Goal: Information Seeking & Learning: Understand process/instructions

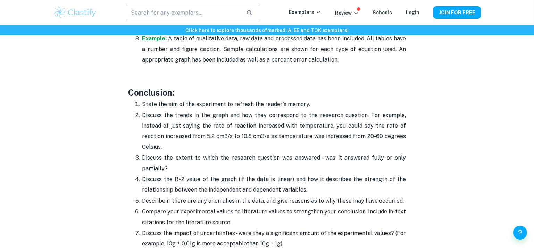
scroll to position [1777, 0]
drag, startPoint x: 142, startPoint y: 106, endPoint x: 277, endPoint y: 155, distance: 142.9
click at [133, 100] on ol "State the aim of the experiment to refresh the reader's memory. Discuss the tre…" at bounding box center [267, 195] width 278 height 193
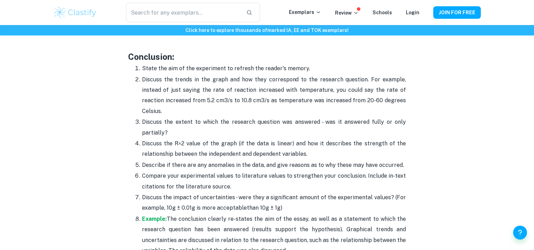
scroll to position [1840, 0]
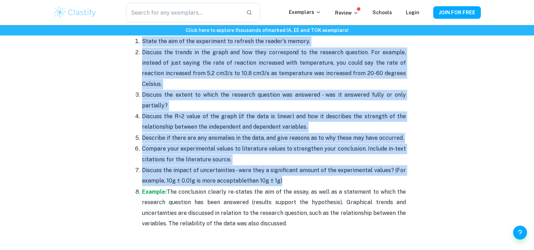
drag, startPoint x: 143, startPoint y: 89, endPoint x: 307, endPoint y: 164, distance: 180.2
click at [307, 164] on ol "State the aim of the experiment to refresh the reader's memory. Discuss the tre…" at bounding box center [267, 132] width 278 height 193
copy ol "Lorem ips dol si ame consectetu ad elitsed doe tempor'i utlabo. Etdolor mag ali…"
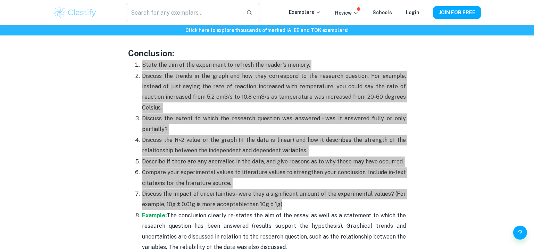
scroll to position [1777, 0]
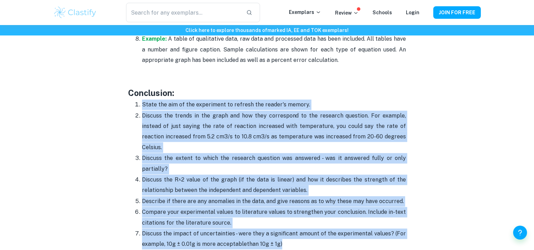
click at [194, 126] on p "Discuss the trends in the graph and how they correspond to the research questio…" at bounding box center [274, 131] width 264 height 42
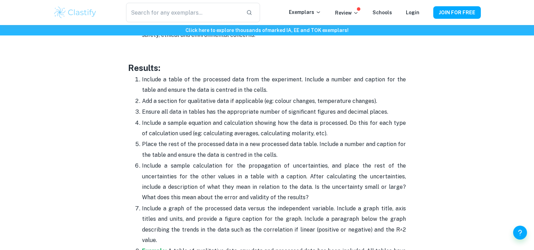
scroll to position [1556, 0]
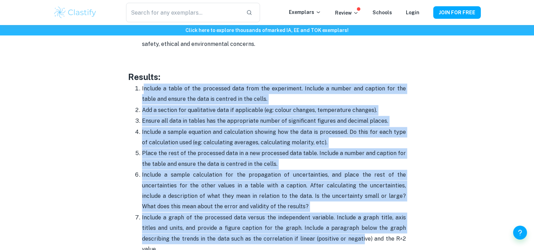
drag, startPoint x: 143, startPoint y: 84, endPoint x: 305, endPoint y: 206, distance: 203.2
click at [324, 229] on ol "Include a table of the processed data from the experiment. Include a number and…" at bounding box center [267, 184] width 278 height 203
click at [148, 107] on p "Add a section for qualitative data if applicable (eg: colour changes, temperatu…" at bounding box center [274, 110] width 264 height 10
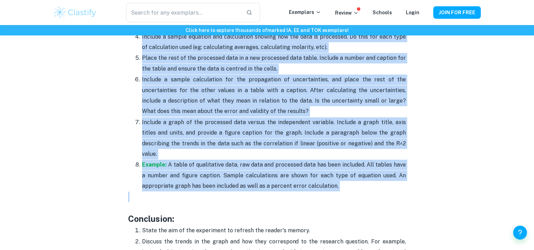
scroll to position [1683, 0]
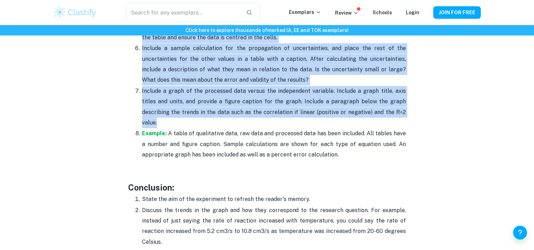
drag, startPoint x: 141, startPoint y: 83, endPoint x: 383, endPoint y: 107, distance: 242.4
click at [383, 107] on ol "Include a table of the processed data from the experiment. Include a number and…" at bounding box center [267, 58] width 278 height 203
copy ol "Loremip d sitam co adi elitseddo eius temp inc utlaboreet. Dolorem a enimad min…"
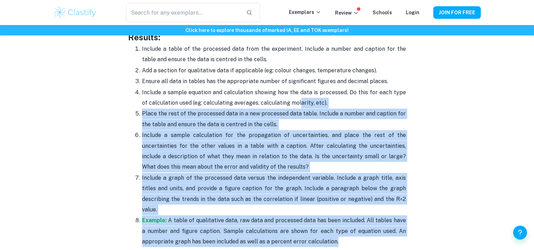
scroll to position [1556, 0]
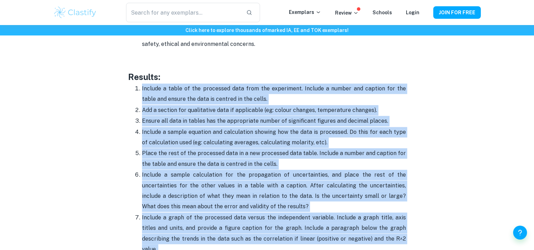
drag, startPoint x: 335, startPoint y: 142, endPoint x: 139, endPoint y: 85, distance: 203.3
click at [139, 85] on ol "Include a table of the processed data from the experiment. Include a number and…" at bounding box center [267, 184] width 278 height 203
copy ol "Loremip d sitam co adi elitseddo eius temp inc utlaboreet. Dolorem a enimad min…"
